Goal: Task Accomplishment & Management: Manage account settings

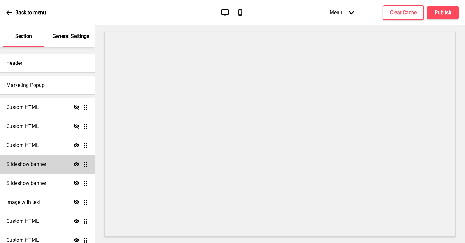
click at [53, 164] on div "Slideshow banner Show Drag" at bounding box center [47, 164] width 95 height 19
select select "6000"
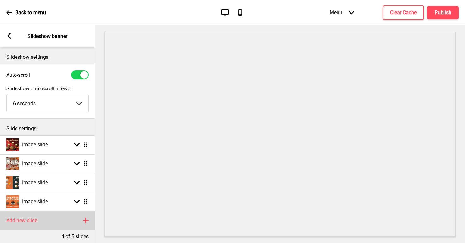
click at [88, 221] on rect at bounding box center [86, 221] width 8 height 8
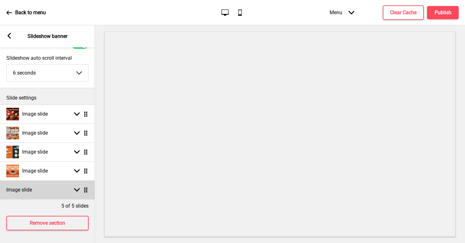
click at [77, 191] on icon at bounding box center [77, 190] width 6 height 3
select select "right"
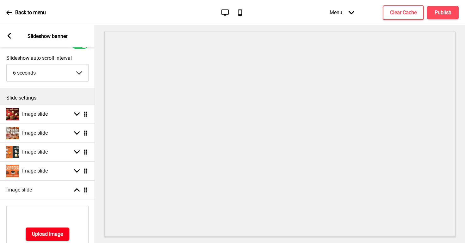
click at [59, 231] on button "Upload Image" at bounding box center [48, 234] width 44 height 13
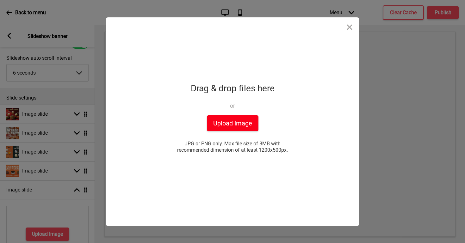
click at [244, 124] on button "Upload Image" at bounding box center [233, 123] width 52 height 16
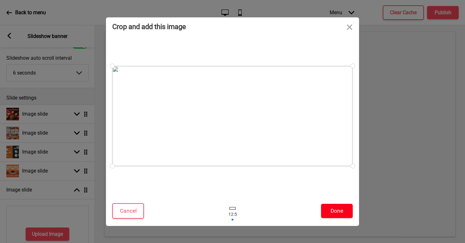
click at [333, 214] on button "Done" at bounding box center [337, 211] width 32 height 14
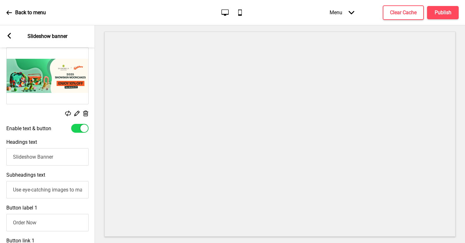
scroll to position [189, 0]
click at [74, 130] on div at bounding box center [79, 128] width 17 height 9
checkbox input "false"
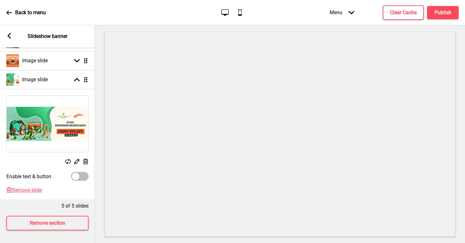
scroll to position [141, 0]
click at [53, 123] on img at bounding box center [48, 124] width 82 height 56
click at [86, 162] on icon at bounding box center [85, 162] width 5 height 6
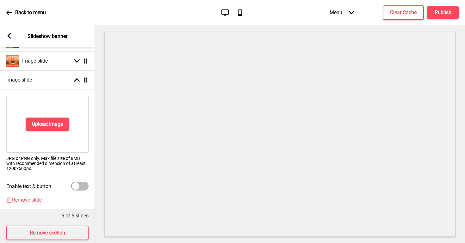
click at [61, 115] on div "Upload Image" at bounding box center [47, 124] width 82 height 57
click at [61, 123] on h4 "Upload Image" at bounding box center [47, 124] width 31 height 7
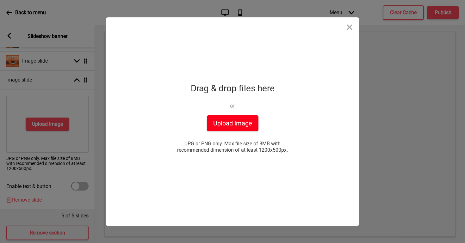
click at [221, 121] on button "Upload Image" at bounding box center [233, 123] width 52 height 16
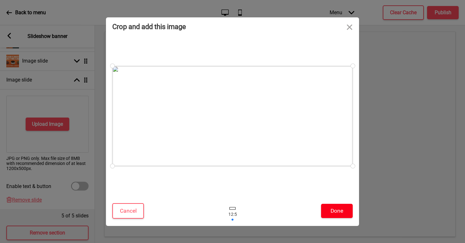
click at [327, 207] on button "Done" at bounding box center [337, 211] width 32 height 14
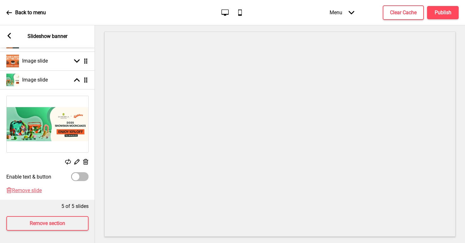
click at [86, 163] on icon at bounding box center [85, 162] width 5 height 6
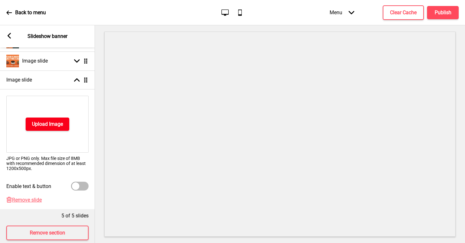
click at [62, 127] on h4 "Upload Image" at bounding box center [47, 124] width 31 height 7
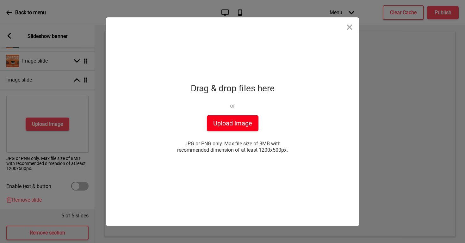
click at [240, 124] on button "Upload Image" at bounding box center [233, 123] width 52 height 16
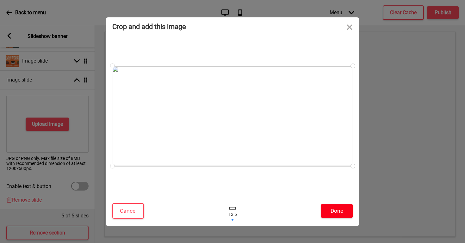
click at [337, 213] on button "Done" at bounding box center [337, 211] width 32 height 14
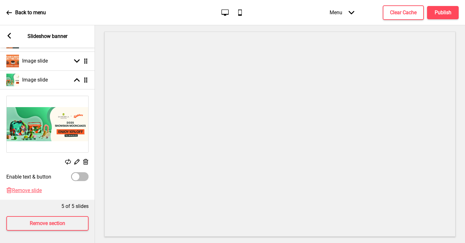
click at [86, 160] on icon at bounding box center [85, 162] width 5 height 6
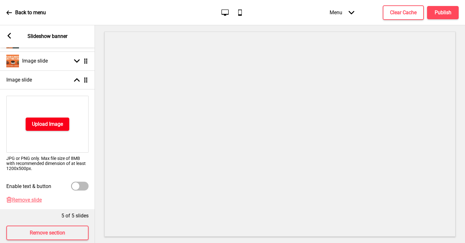
click at [63, 127] on h4 "Upload Image" at bounding box center [47, 124] width 31 height 7
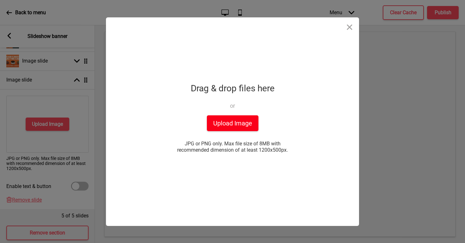
click at [231, 123] on button "Upload Image" at bounding box center [233, 123] width 52 height 16
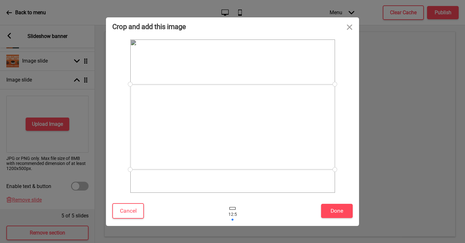
drag, startPoint x: 256, startPoint y: 149, endPoint x: 256, endPoint y: 160, distance: 10.8
click at [256, 160] on div at bounding box center [232, 126] width 205 height 85
click at [338, 212] on button "Done" at bounding box center [337, 211] width 32 height 14
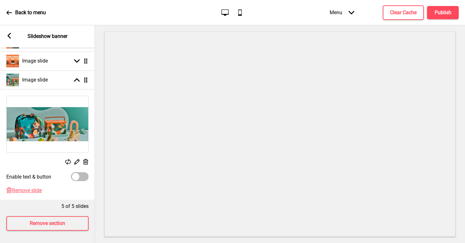
click at [76, 139] on img at bounding box center [48, 124] width 82 height 56
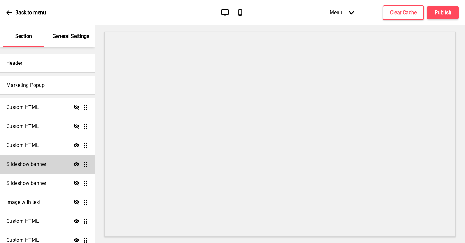
click at [55, 169] on div "Slideshow banner Show Drag" at bounding box center [47, 164] width 95 height 19
select select "6000"
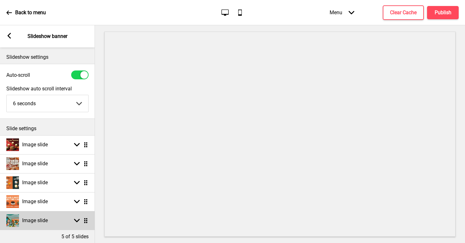
click at [78, 221] on icon at bounding box center [77, 220] width 6 height 3
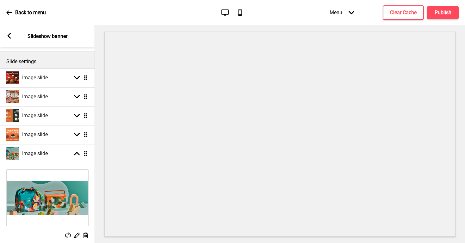
scroll to position [84, 0]
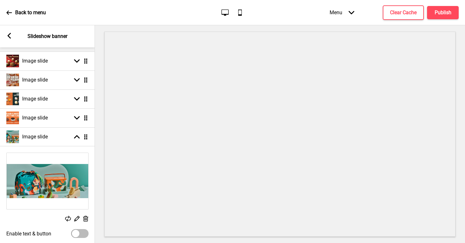
click at [85, 218] on icon at bounding box center [85, 219] width 5 height 6
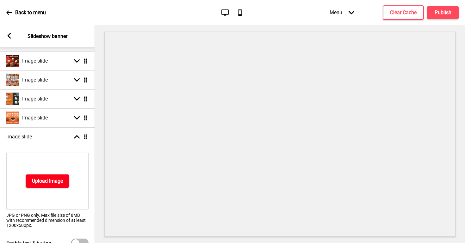
click at [64, 183] on button "Upload Image" at bounding box center [48, 181] width 44 height 13
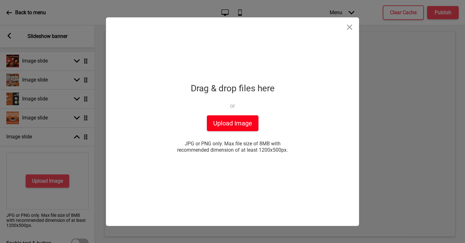
click at [226, 126] on button "Upload Image" at bounding box center [233, 123] width 52 height 16
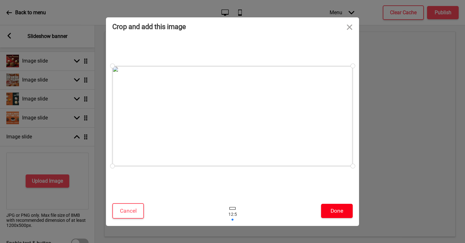
click at [343, 211] on button "Done" at bounding box center [337, 211] width 32 height 14
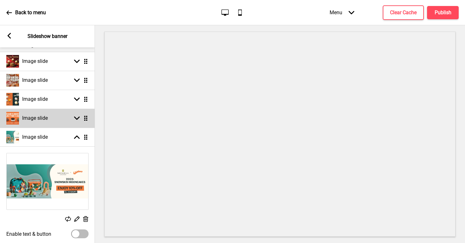
scroll to position [79, 0]
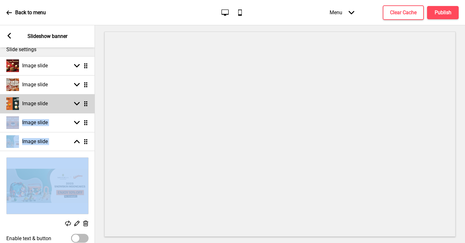
drag, startPoint x: 85, startPoint y: 145, endPoint x: 88, endPoint y: 98, distance: 46.6
click at [88, 98] on ul "Image slide Arrow down Drag Image slide Arrow down Drag Image slide Arrow down …" at bounding box center [47, 158] width 95 height 205
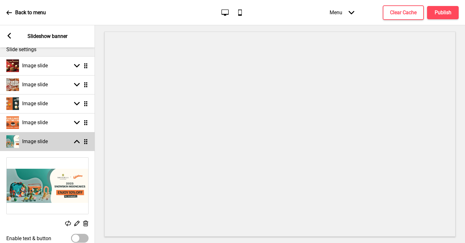
click at [78, 140] on rect at bounding box center [77, 142] width 6 height 6
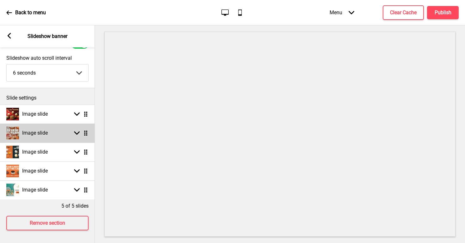
scroll to position [31, 0]
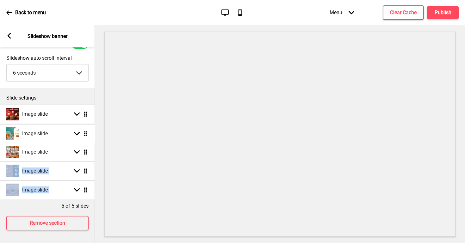
drag, startPoint x: 86, startPoint y: 189, endPoint x: 91, endPoint y: 132, distance: 57.2
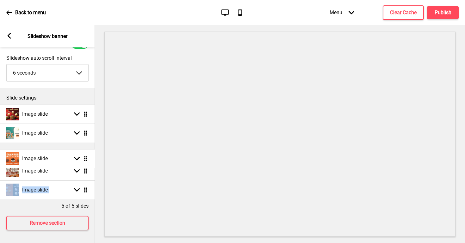
scroll to position [0, 0]
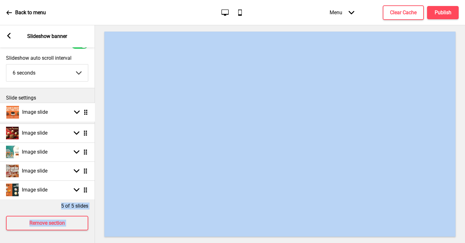
drag, startPoint x: 87, startPoint y: 191, endPoint x: 100, endPoint y: 113, distance: 78.9
click at [447, 13] on h4 "Publish" at bounding box center [443, 12] width 17 height 7
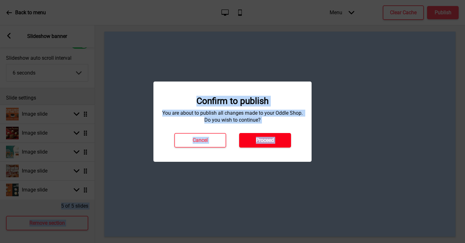
click at [263, 143] on h4 "Proceed" at bounding box center [265, 140] width 18 height 7
